Goal: Task Accomplishment & Management: Complete application form

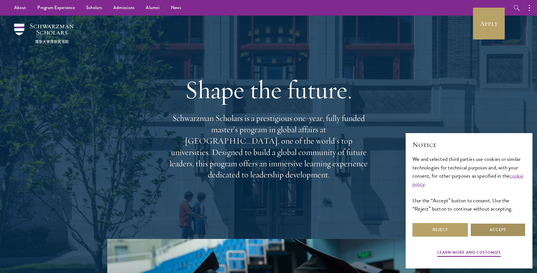
click at [494, 233] on button "Accept" at bounding box center [499, 230] width 56 height 14
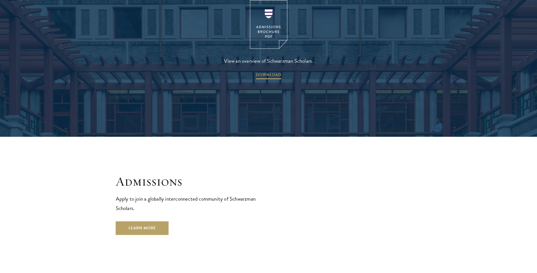
scroll to position [907, 0]
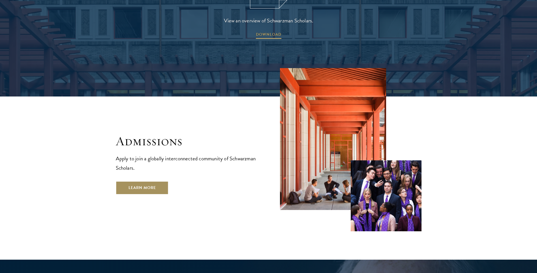
click at [148, 181] on link "Learn More" at bounding box center [142, 188] width 53 height 14
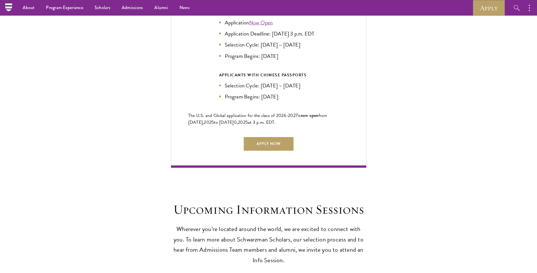
scroll to position [1247, 0]
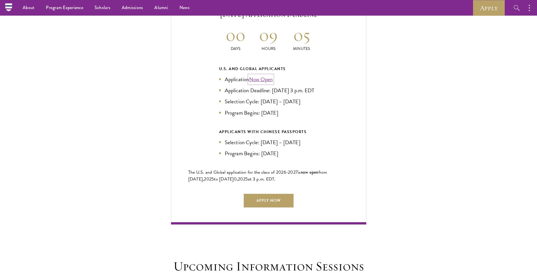
click at [259, 75] on link "Now Open" at bounding box center [261, 79] width 24 height 8
click at [262, 197] on link "Apply Now" at bounding box center [269, 201] width 50 height 14
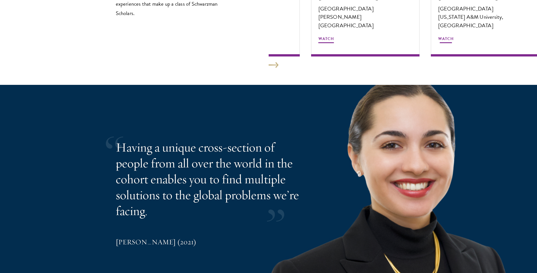
scroll to position [1077, 0]
